Goal: Information Seeking & Learning: Compare options

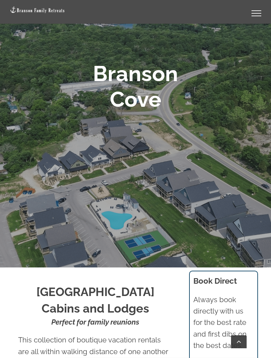
scroll to position [109, 0]
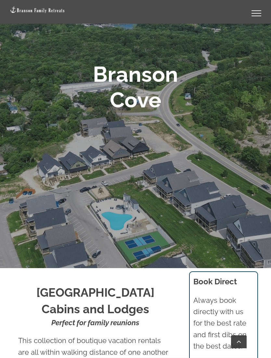
click at [256, 12] on link "Toggle Menu" at bounding box center [256, 13] width 26 height 6
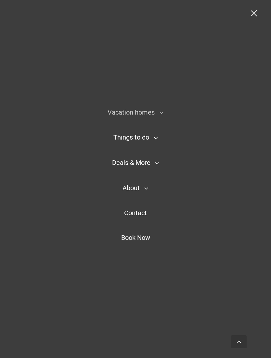
click at [250, 19] on nav "Vacation homes 2 to 3 Bedrooms Mini Camp | 2 Bedrooms Mini Pearl | 2 Bedrooms M…" at bounding box center [135, 179] width 271 height 358
click at [250, 14] on link "Toggle Menu" at bounding box center [256, 13] width 26 height 6
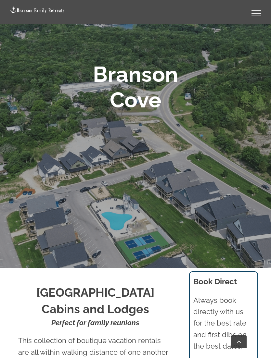
click at [255, 16] on div "Toggle Menu" at bounding box center [256, 16] width 10 height 1
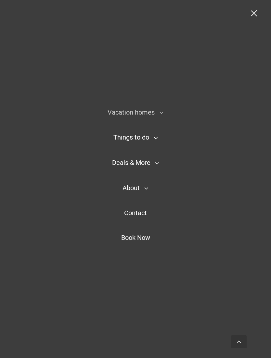
click at [146, 242] on span "Book Now" at bounding box center [135, 238] width 29 height 8
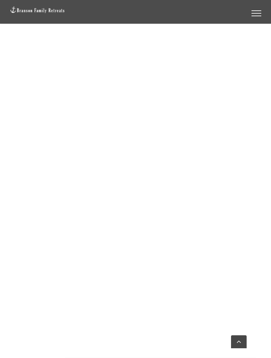
scroll to position [569, 0]
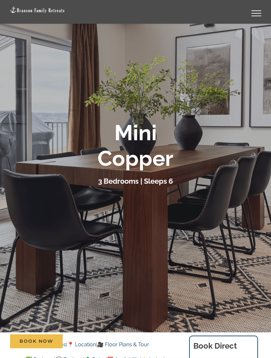
scroll to position [46, 0]
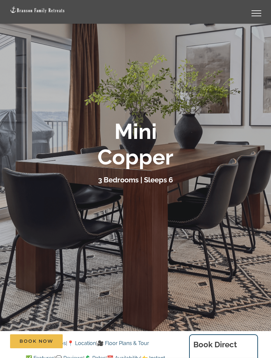
click at [224, 161] on div "Mini Copper" at bounding box center [135, 143] width 251 height 51
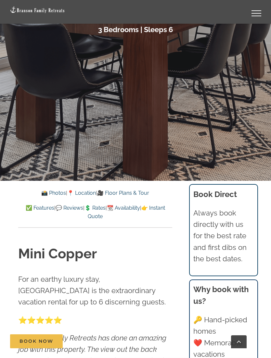
click at [48, 192] on link "📸 Photos" at bounding box center [53, 193] width 25 height 6
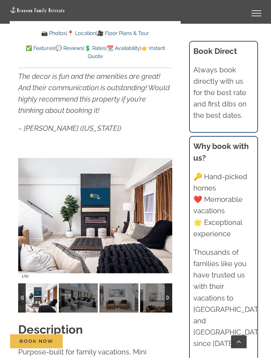
click at [166, 218] on div at bounding box center [159, 215] width 20 height 40
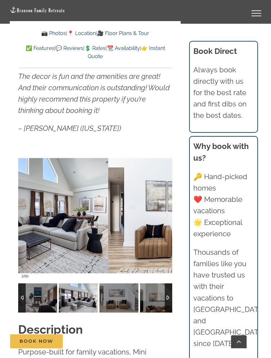
click at [166, 214] on div at bounding box center [159, 215] width 20 height 40
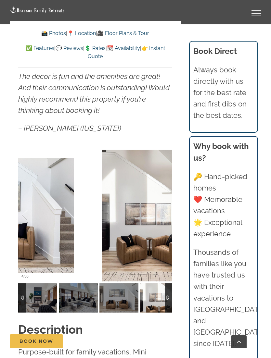
click at [164, 213] on div at bounding box center [159, 215] width 20 height 40
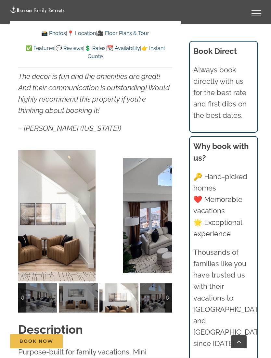
click at [165, 215] on div at bounding box center [159, 215] width 20 height 40
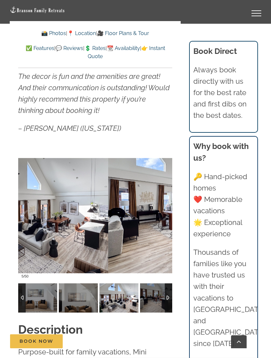
click at [166, 214] on div at bounding box center [159, 215] width 20 height 40
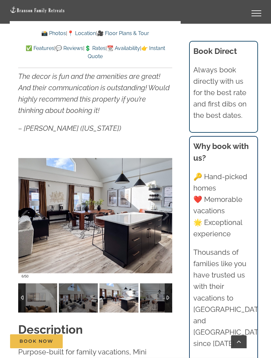
click at [166, 211] on div at bounding box center [159, 215] width 20 height 40
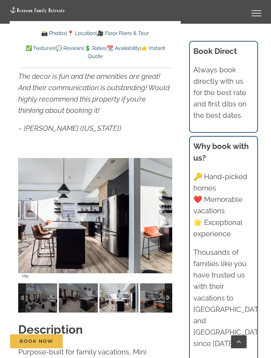
click at [167, 212] on div at bounding box center [159, 215] width 20 height 40
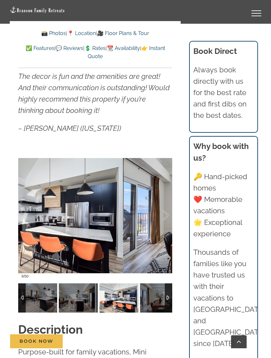
click at [165, 217] on div at bounding box center [159, 215] width 20 height 40
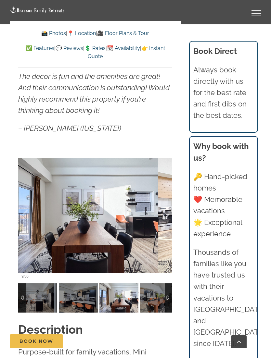
click at [167, 218] on div at bounding box center [159, 215] width 20 height 40
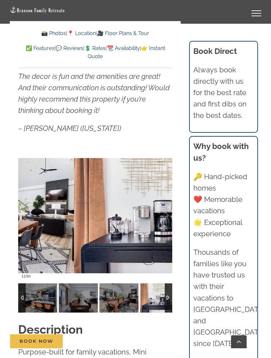
click at [165, 216] on div at bounding box center [159, 215] width 20 height 40
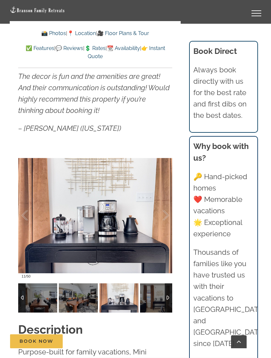
scroll to position [509, 0]
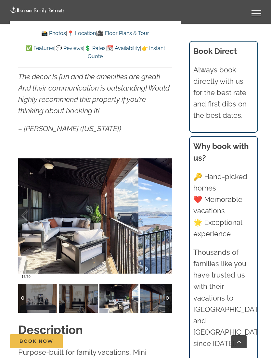
click at [168, 216] on div at bounding box center [159, 216] width 20 height 40
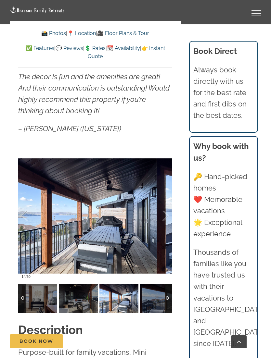
click at [168, 218] on div at bounding box center [159, 216] width 20 height 40
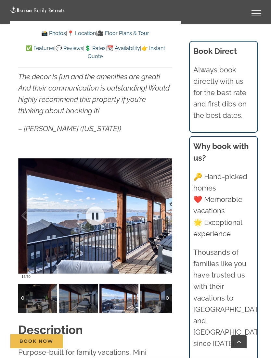
click at [167, 216] on div at bounding box center [159, 216] width 20 height 40
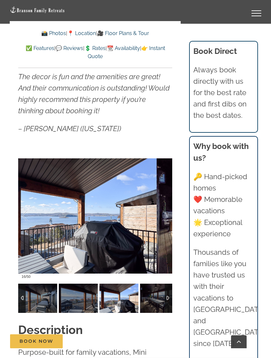
click at [168, 216] on div at bounding box center [159, 216] width 20 height 40
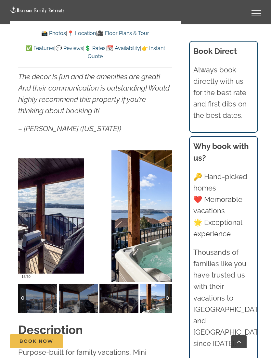
click at [163, 216] on div at bounding box center [159, 216] width 20 height 40
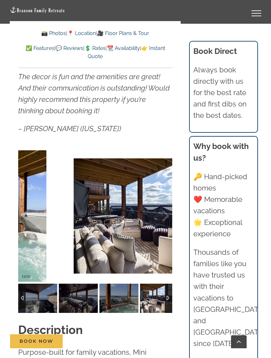
click at [166, 219] on div at bounding box center [159, 216] width 20 height 40
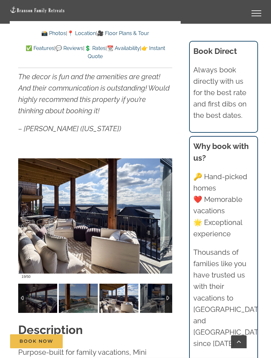
click at [168, 214] on div at bounding box center [159, 216] width 20 height 40
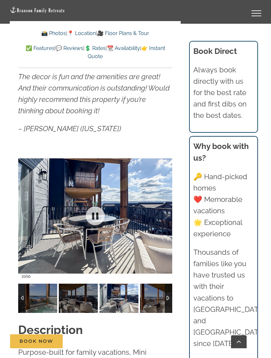
click at [169, 217] on div at bounding box center [95, 216] width 154 height 132
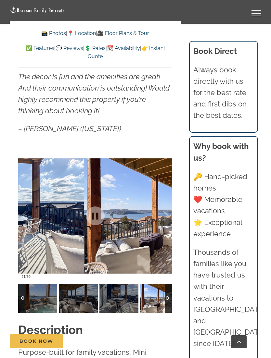
click at [167, 217] on div at bounding box center [159, 216] width 20 height 40
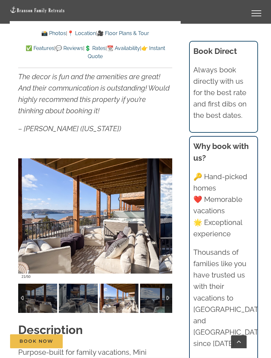
click at [165, 214] on div at bounding box center [159, 216] width 20 height 40
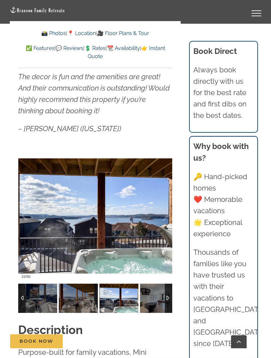
click at [22, 211] on div at bounding box center [31, 216] width 20 height 40
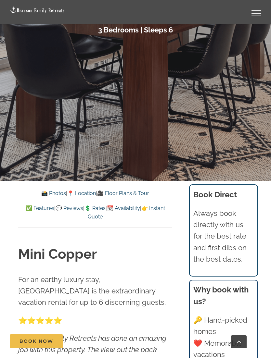
scroll to position [195, 0]
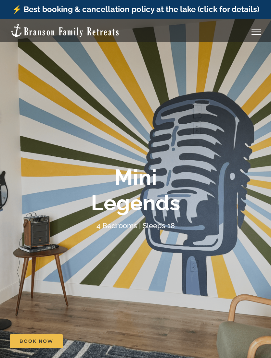
click at [255, 32] on link "Toggle Menu" at bounding box center [256, 32] width 26 height 6
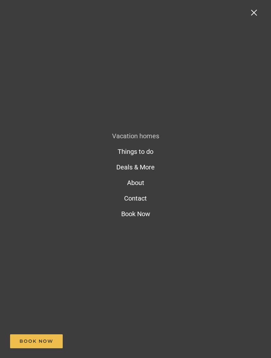
click at [254, 14] on link "Toggle Menu" at bounding box center [256, 13] width 26 height 6
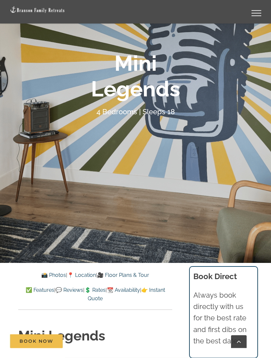
scroll to position [114, 0]
click at [52, 274] on link "📸 Photos" at bounding box center [53, 275] width 25 height 6
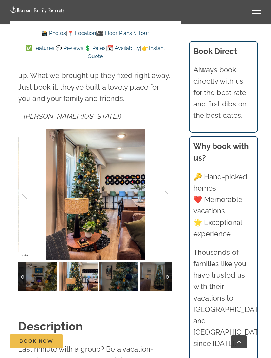
scroll to position [479, 0]
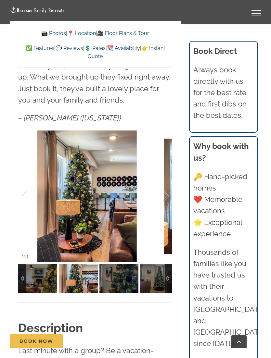
click at [168, 194] on div at bounding box center [159, 196] width 20 height 40
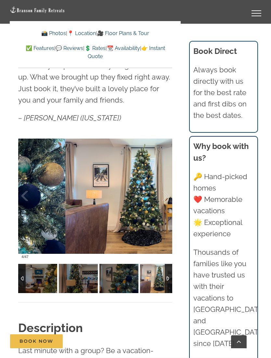
click at [163, 191] on div at bounding box center [159, 196] width 20 height 40
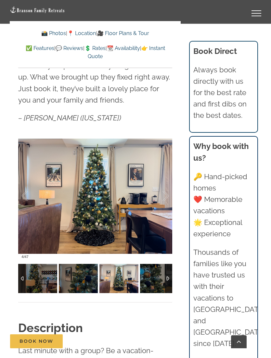
click at [168, 194] on div at bounding box center [159, 196] width 20 height 40
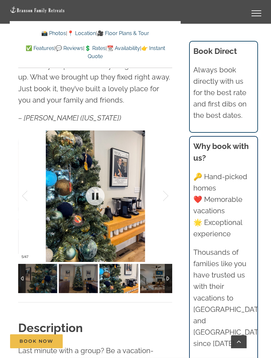
click at [168, 195] on div at bounding box center [159, 196] width 20 height 40
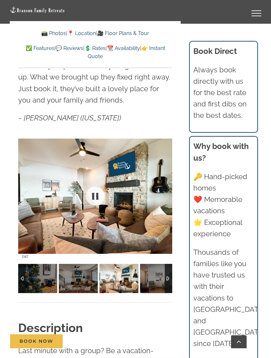
click at [169, 192] on div at bounding box center [95, 196] width 154 height 132
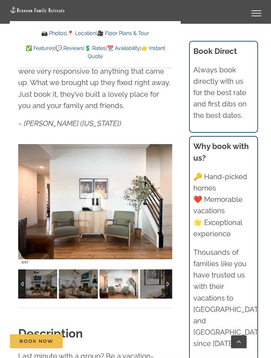
scroll to position [472, 0]
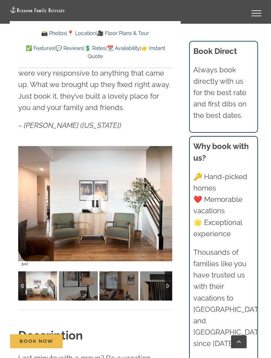
click at [172, 281] on div at bounding box center [168, 285] width 7 height 29
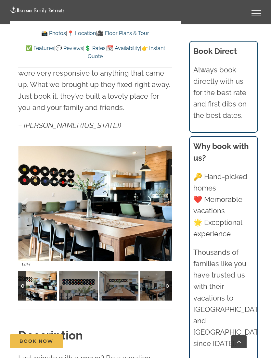
click at [168, 206] on div at bounding box center [159, 203] width 20 height 40
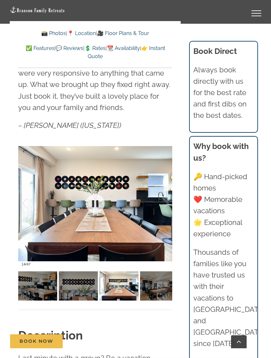
click at [163, 205] on div at bounding box center [159, 203] width 20 height 40
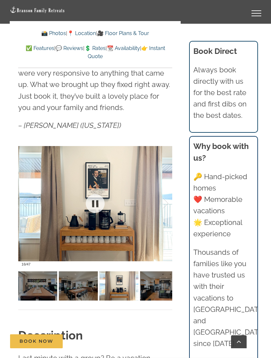
click at [170, 204] on div at bounding box center [95, 204] width 154 height 132
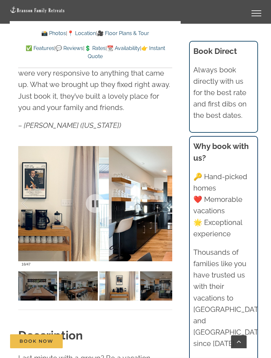
click at [168, 205] on div at bounding box center [159, 203] width 20 height 40
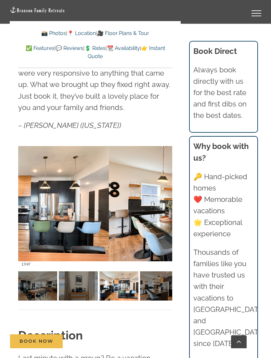
click at [168, 205] on div at bounding box center [159, 203] width 20 height 40
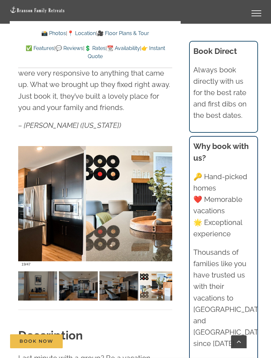
click at [168, 202] on div at bounding box center [159, 203] width 20 height 40
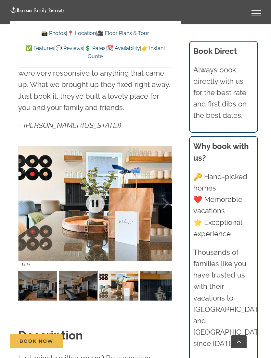
click at [167, 203] on div at bounding box center [159, 203] width 20 height 40
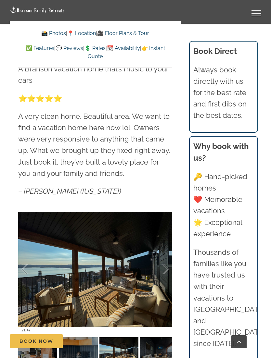
scroll to position [405, 0]
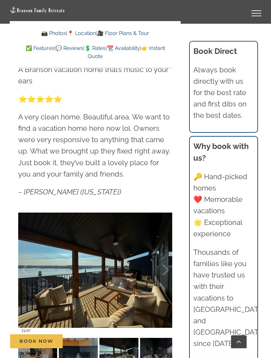
click at [167, 270] on div at bounding box center [159, 270] width 20 height 40
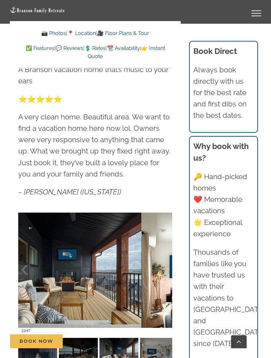
click at [168, 271] on div at bounding box center [159, 270] width 20 height 40
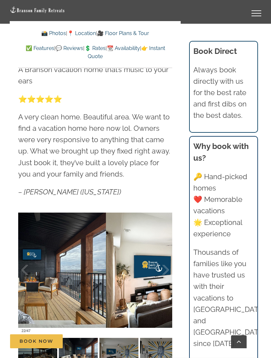
click at [25, 271] on div at bounding box center [31, 270] width 20 height 40
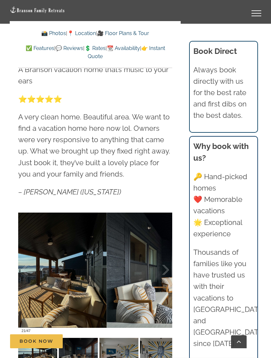
click at [24, 274] on div at bounding box center [31, 270] width 20 height 40
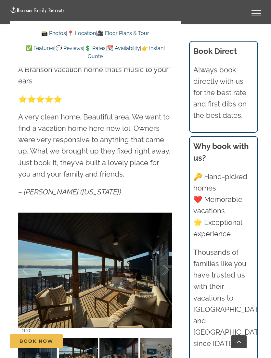
click at [163, 263] on div at bounding box center [159, 270] width 20 height 40
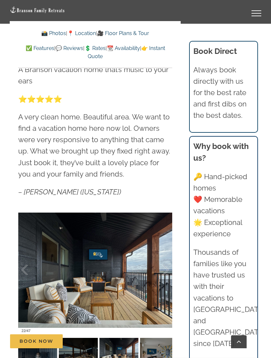
click at [168, 267] on div at bounding box center [159, 270] width 20 height 40
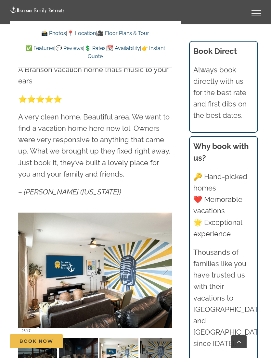
click at [168, 269] on div at bounding box center [159, 270] width 20 height 40
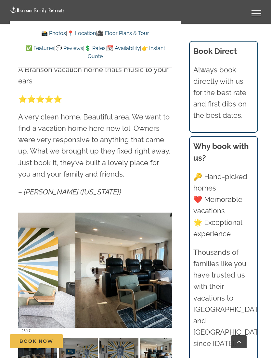
click at [168, 269] on div at bounding box center [159, 270] width 20 height 40
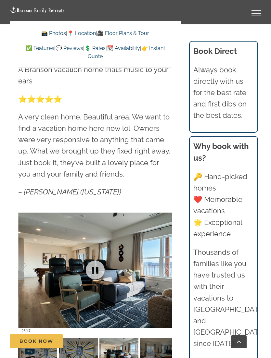
click at [168, 271] on div at bounding box center [159, 270] width 20 height 40
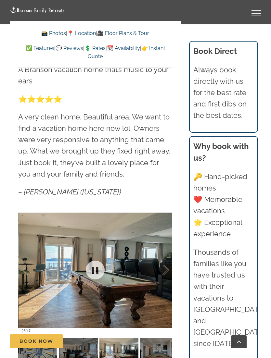
click at [167, 267] on div at bounding box center [159, 270] width 20 height 40
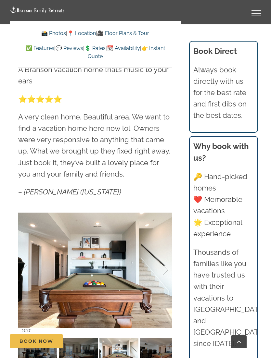
click at [168, 267] on div at bounding box center [159, 270] width 20 height 40
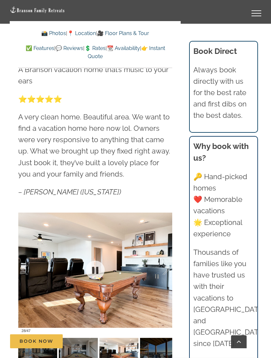
click at [164, 271] on div at bounding box center [159, 270] width 20 height 40
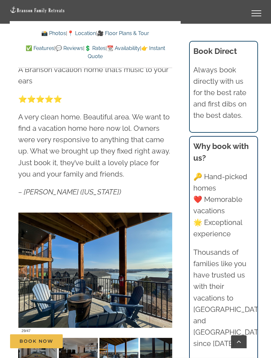
click at [166, 268] on div at bounding box center [159, 270] width 20 height 40
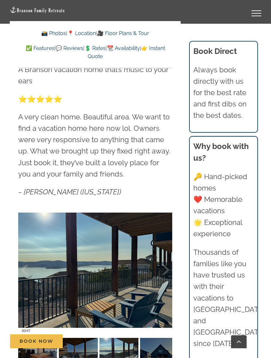
click at [168, 269] on div at bounding box center [159, 270] width 20 height 40
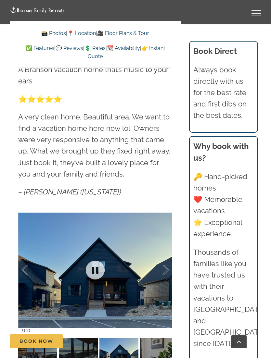
click at [167, 270] on div at bounding box center [159, 270] width 20 height 40
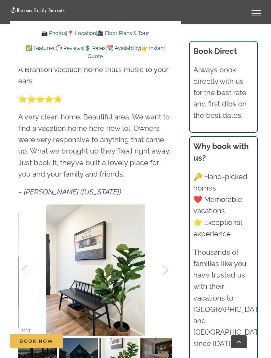
click at [166, 270] on div at bounding box center [159, 270] width 20 height 40
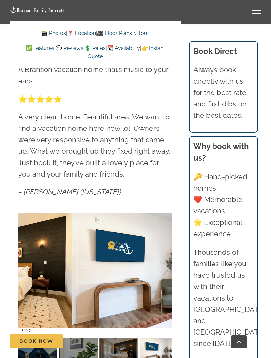
click at [165, 268] on div at bounding box center [159, 270] width 20 height 40
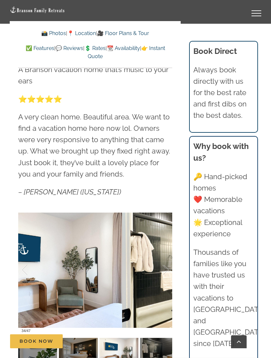
click at [166, 270] on div at bounding box center [159, 270] width 20 height 40
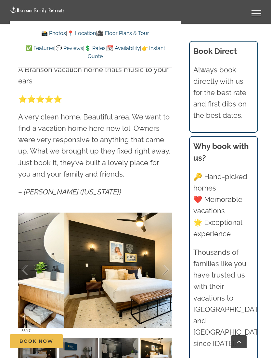
click at [166, 266] on div at bounding box center [159, 270] width 20 height 40
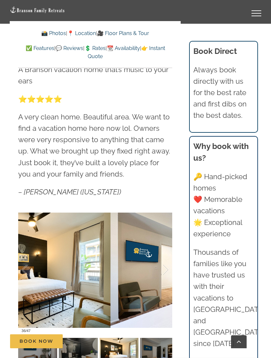
click at [164, 266] on div at bounding box center [159, 270] width 20 height 40
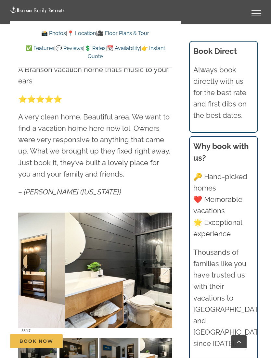
click at [165, 266] on div at bounding box center [159, 270] width 20 height 40
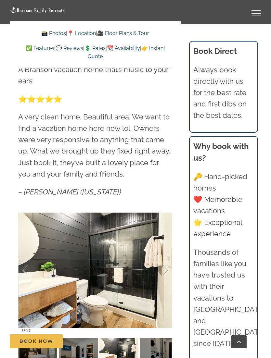
click at [166, 266] on div at bounding box center [159, 270] width 20 height 40
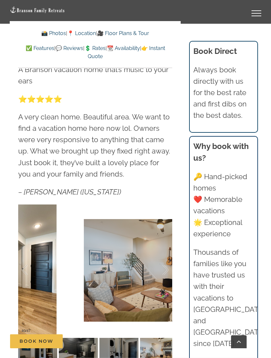
click at [165, 264] on div at bounding box center [159, 270] width 20 height 40
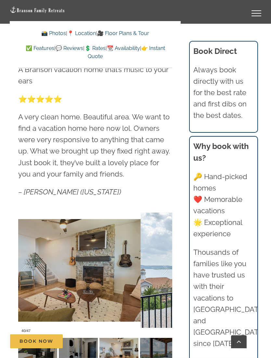
click at [163, 263] on div at bounding box center [159, 270] width 20 height 40
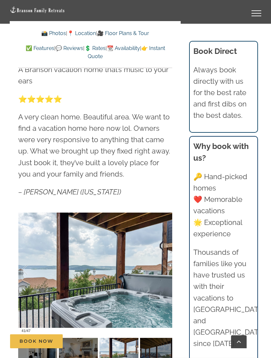
click at [22, 270] on div at bounding box center [31, 270] width 20 height 40
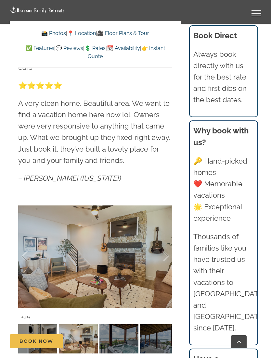
scroll to position [426, 0]
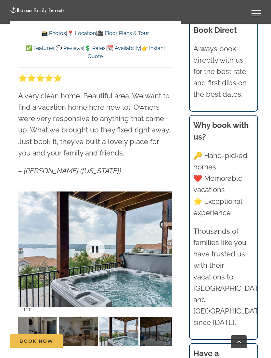
click at [167, 246] on div at bounding box center [159, 249] width 20 height 40
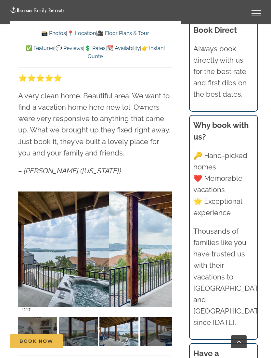
click at [167, 245] on div at bounding box center [159, 249] width 20 height 40
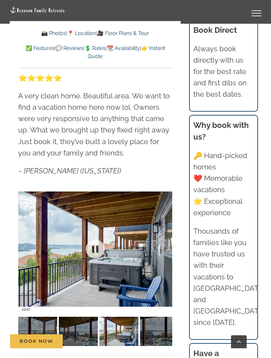
click at [167, 247] on div at bounding box center [159, 249] width 20 height 40
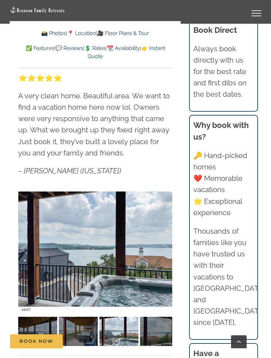
click at [168, 246] on div at bounding box center [159, 249] width 20 height 40
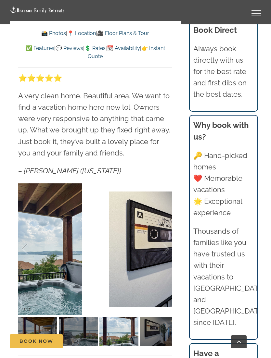
click at [164, 244] on div at bounding box center [159, 249] width 20 height 40
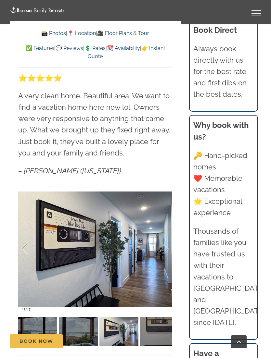
click at [168, 245] on div at bounding box center [159, 249] width 20 height 40
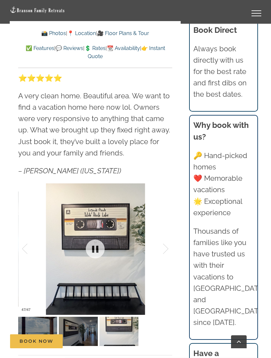
click at [169, 245] on div at bounding box center [95, 249] width 154 height 132
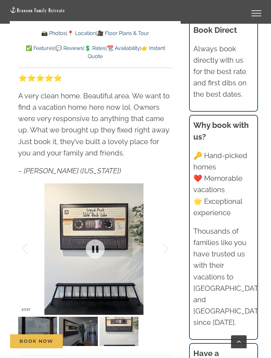
click at [168, 244] on div at bounding box center [159, 249] width 20 height 40
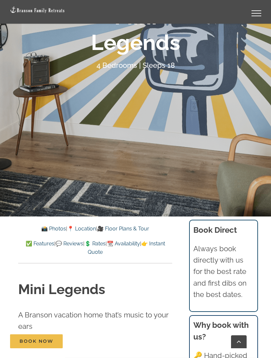
scroll to position [160, 0]
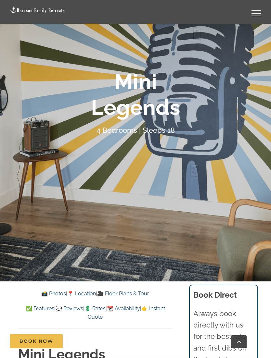
scroll to position [67, 0]
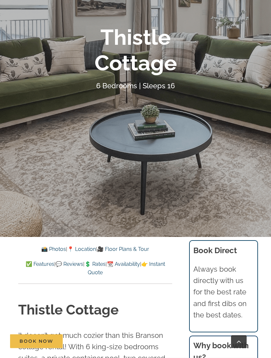
scroll to position [141, 0]
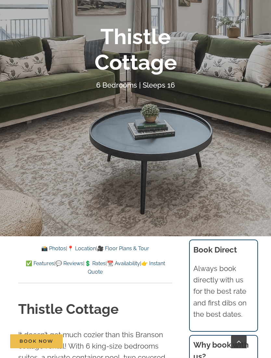
click at [50, 251] on link "📸 Photos" at bounding box center [53, 248] width 25 height 6
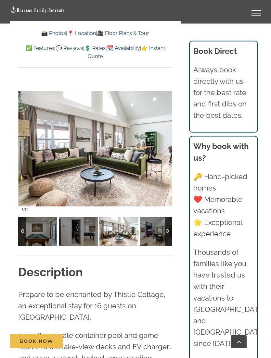
scroll to position [609, 0]
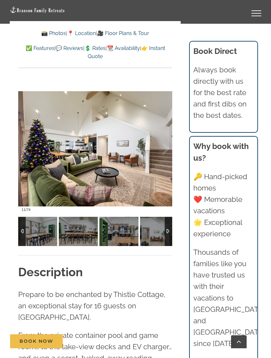
click at [171, 217] on div at bounding box center [168, 231] width 7 height 29
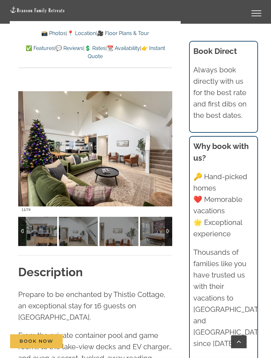
click at [172, 217] on div at bounding box center [168, 231] width 7 height 29
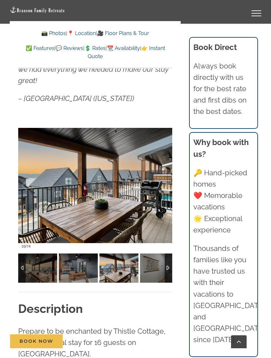
scroll to position [574, 0]
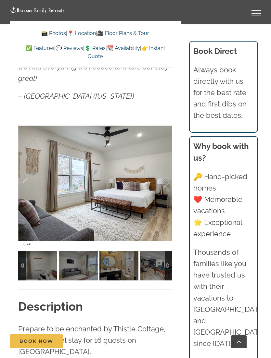
click at [172, 252] on div at bounding box center [168, 265] width 7 height 29
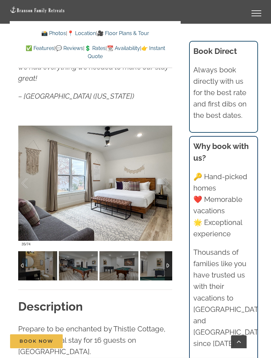
click at [171, 252] on div at bounding box center [168, 265] width 7 height 29
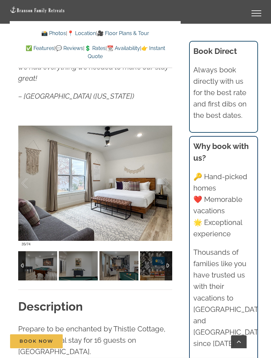
click at [171, 252] on div at bounding box center [168, 265] width 7 height 29
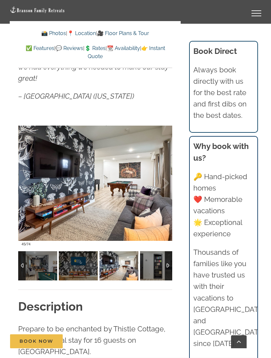
click at [171, 251] on div at bounding box center [168, 265] width 7 height 29
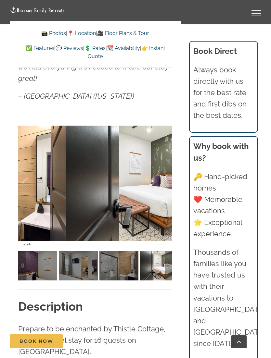
click at [164, 174] on div at bounding box center [159, 183] width 20 height 40
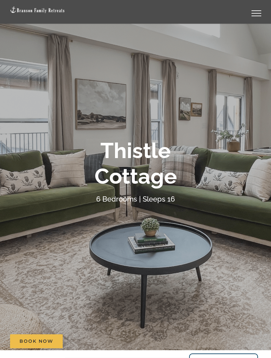
scroll to position [0, 0]
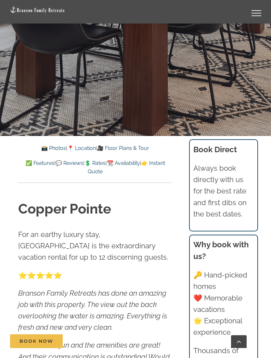
scroll to position [230, 0]
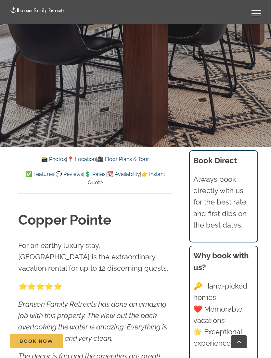
click at [143, 160] on link "🎥 Floor Plans & Tour" at bounding box center [123, 159] width 52 height 6
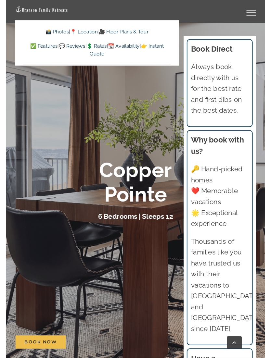
scroll to position [2144, 0]
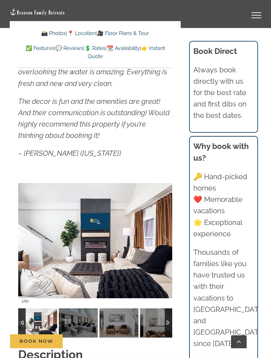
scroll to position [483, 0]
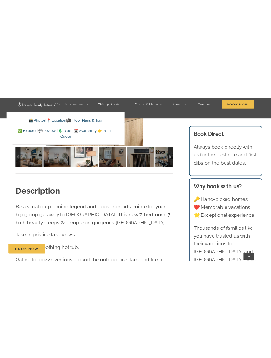
scroll to position [544, 0]
